Goal: Task Accomplishment & Management: Use online tool/utility

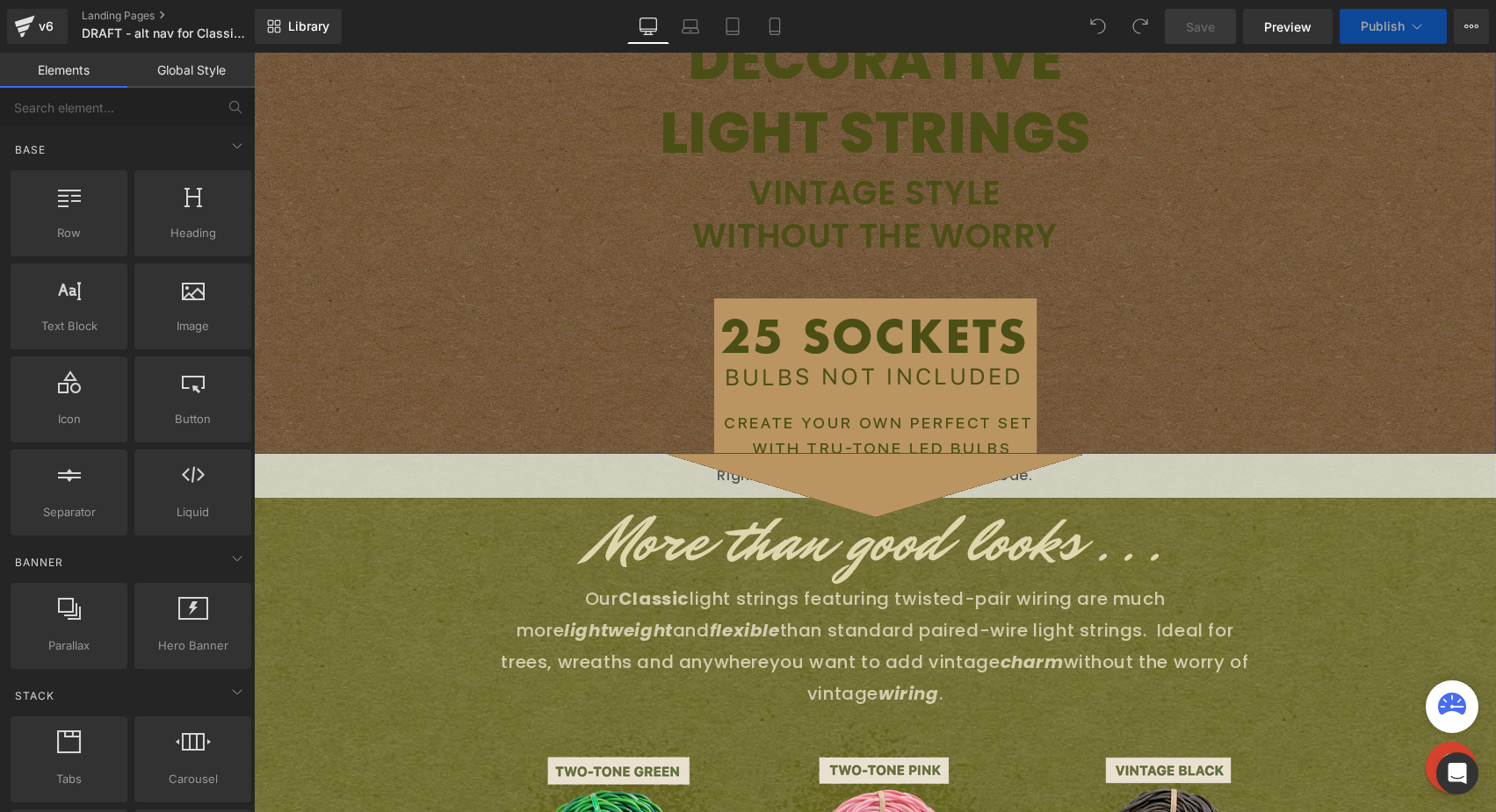
scroll to position [525, 0]
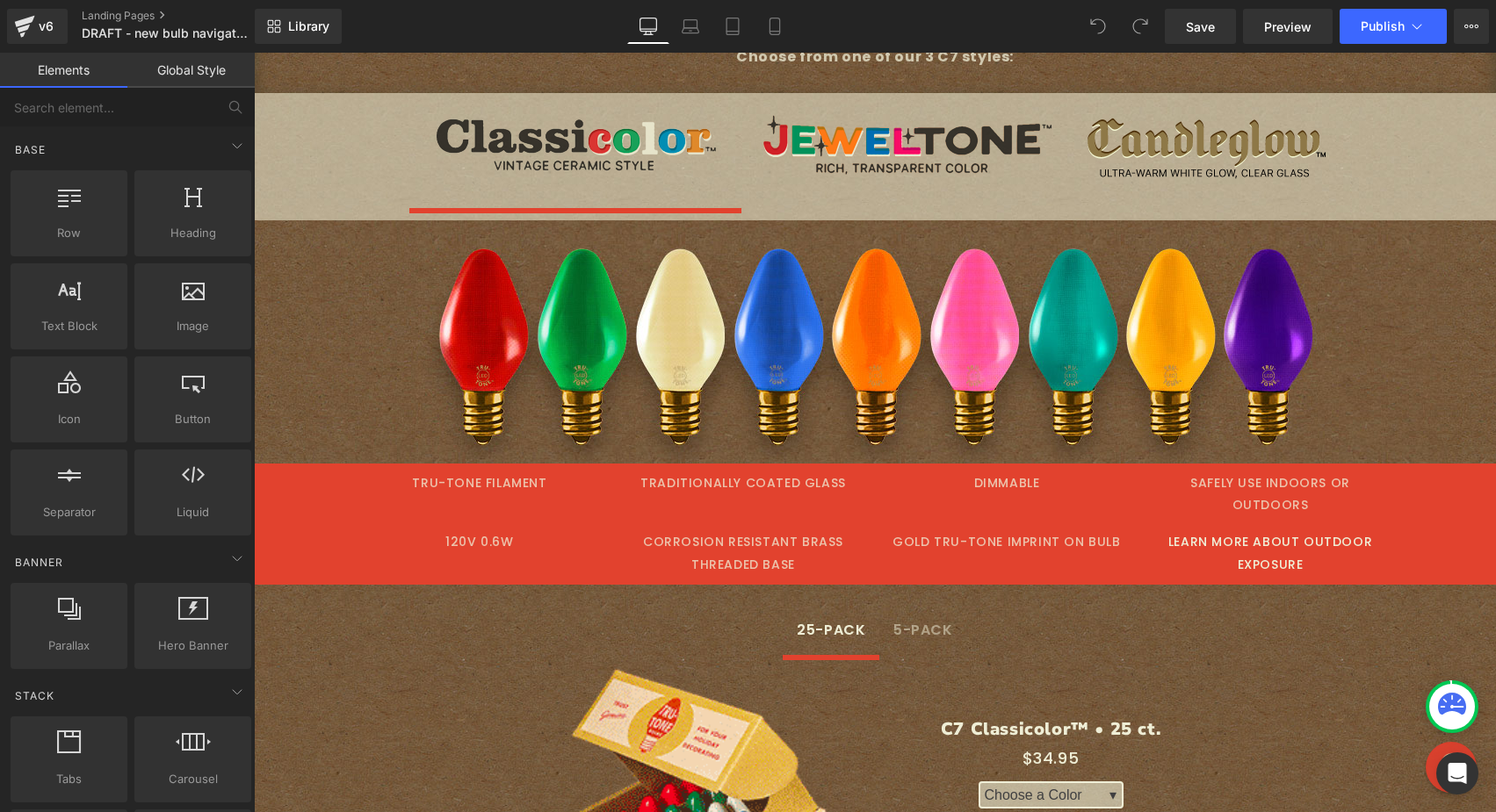
scroll to position [207, 0]
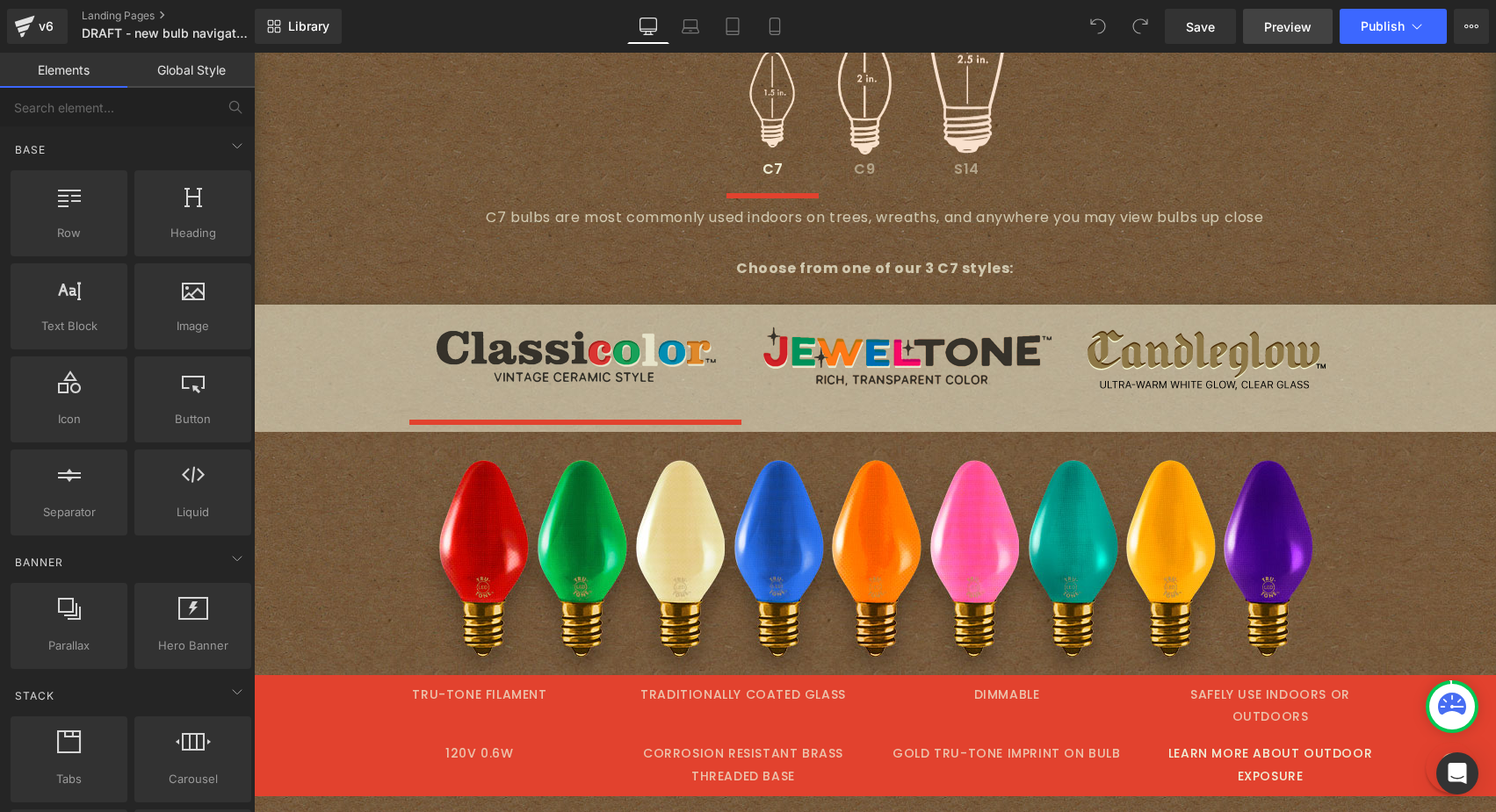
click at [1297, 25] on span "Preview" at bounding box center [1288, 27] width 47 height 19
